Goal: Browse casually

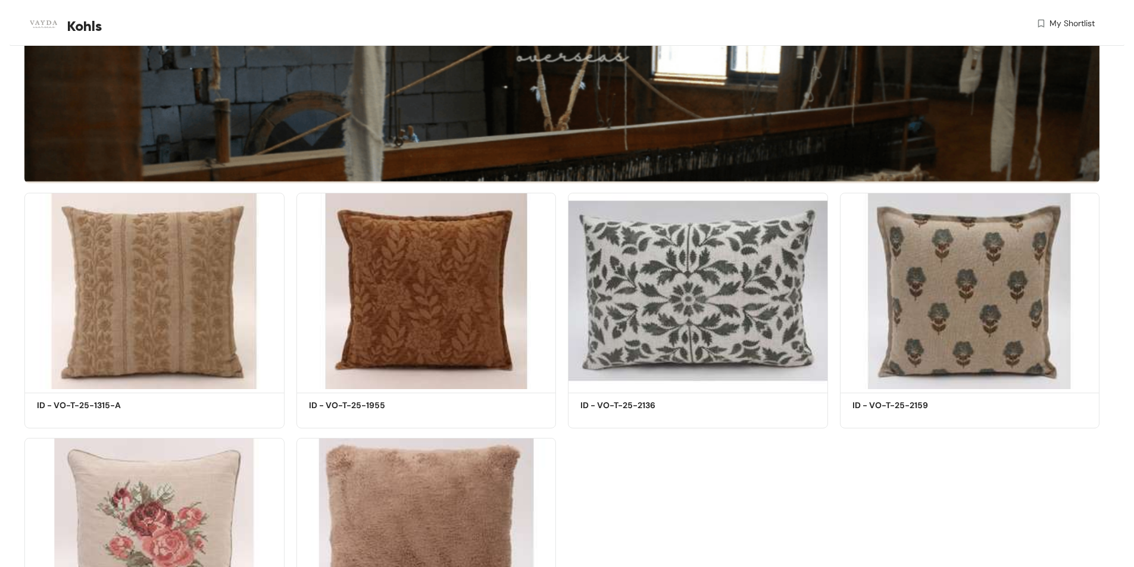
scroll to position [298, 0]
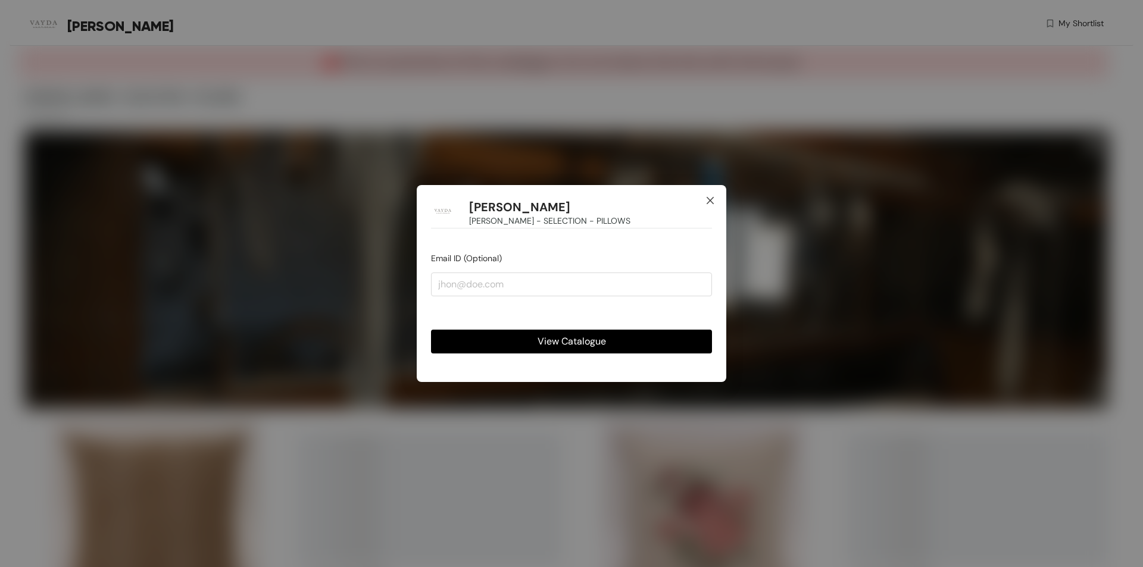
click at [712, 197] on icon "close" at bounding box center [711, 201] width 10 height 10
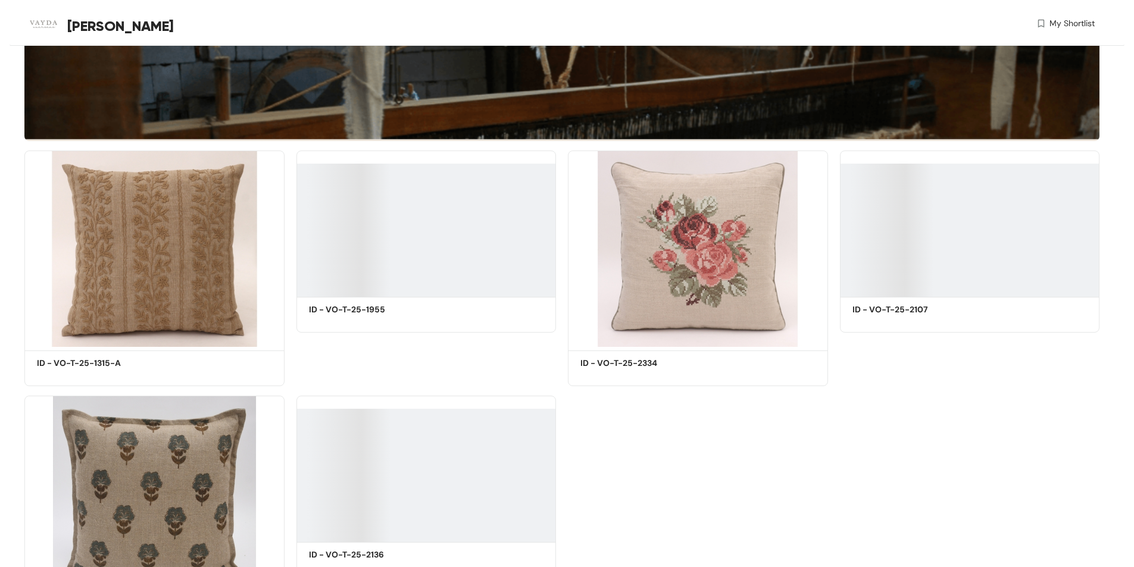
scroll to position [298, 0]
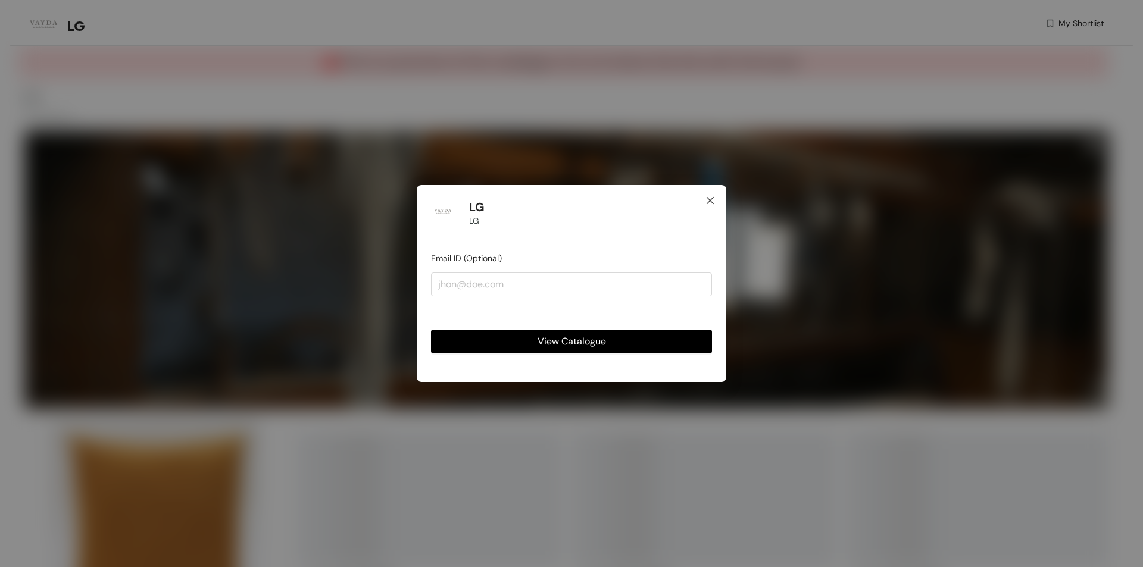
click at [713, 198] on icon "close" at bounding box center [710, 200] width 7 height 7
